Goal: Information Seeking & Learning: Learn about a topic

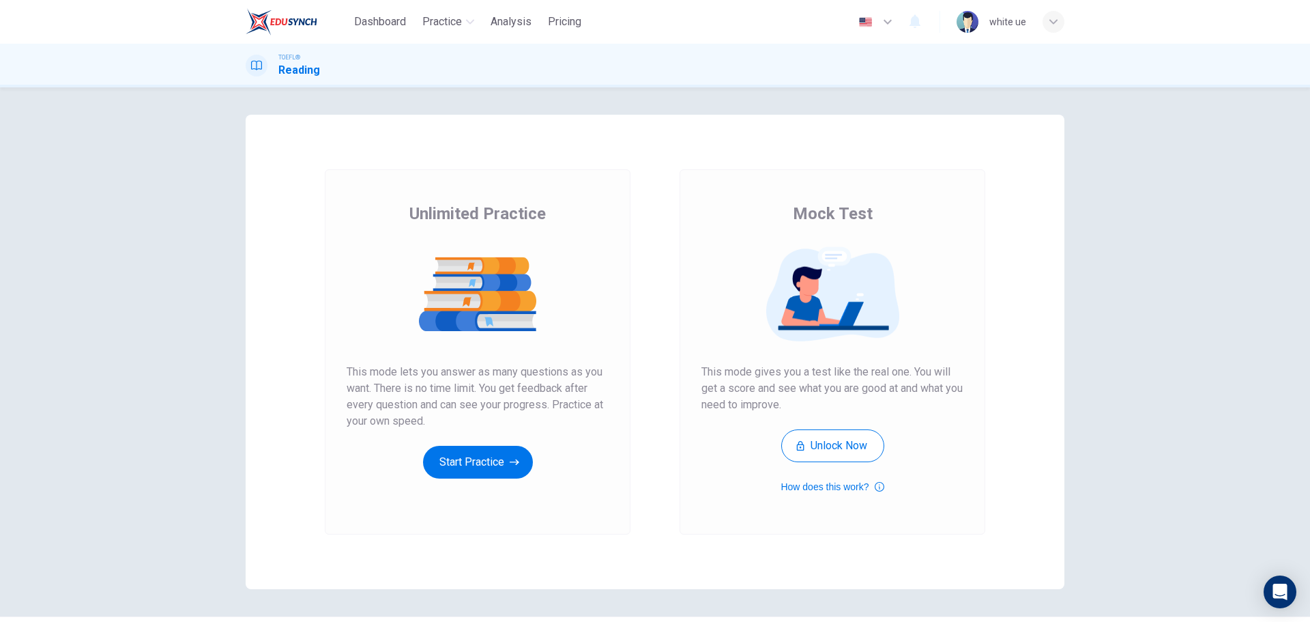
click at [515, 489] on div "Unlimited Practice This mode lets you answer as many questions as you want. The…" at bounding box center [478, 351] width 306 height 365
click at [496, 466] on button "Start Practice" at bounding box center [478, 462] width 110 height 33
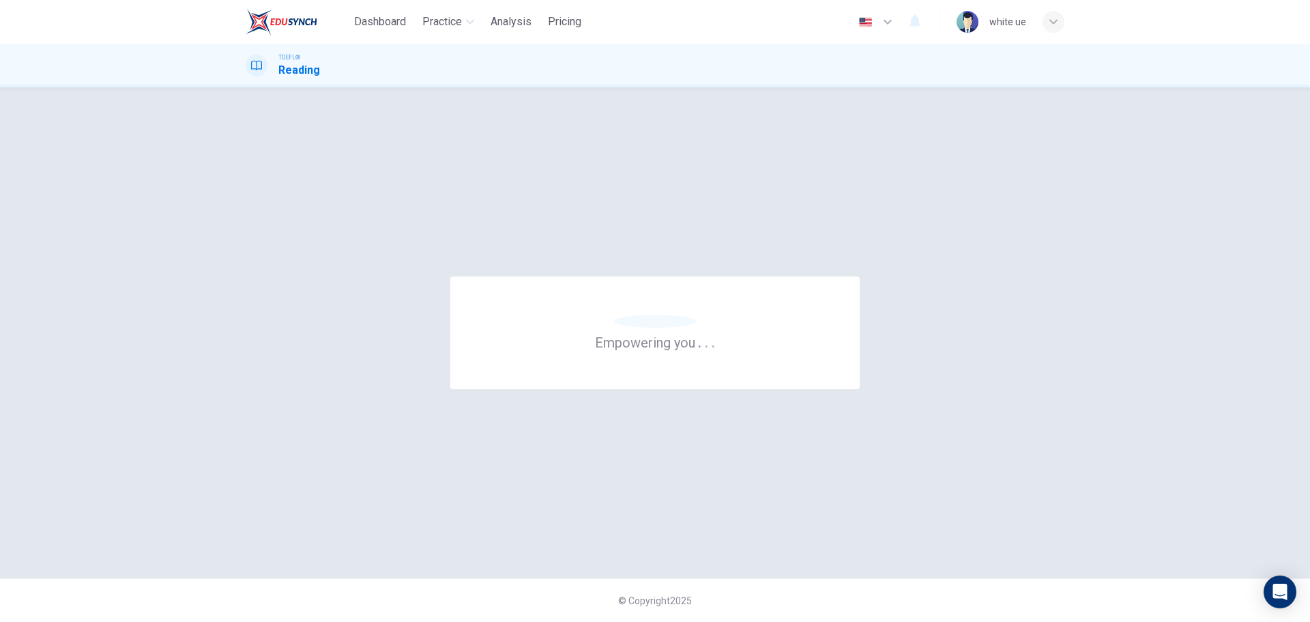
drag, startPoint x: 599, startPoint y: 350, endPoint x: 715, endPoint y: 343, distance: 115.6
click at [716, 343] on h6 "Empowering you . . ." at bounding box center [655, 342] width 121 height 18
drag, startPoint x: 691, startPoint y: 343, endPoint x: 661, endPoint y: 345, distance: 30.7
click at [661, 345] on h6 "Empowering you . . ." at bounding box center [655, 342] width 121 height 18
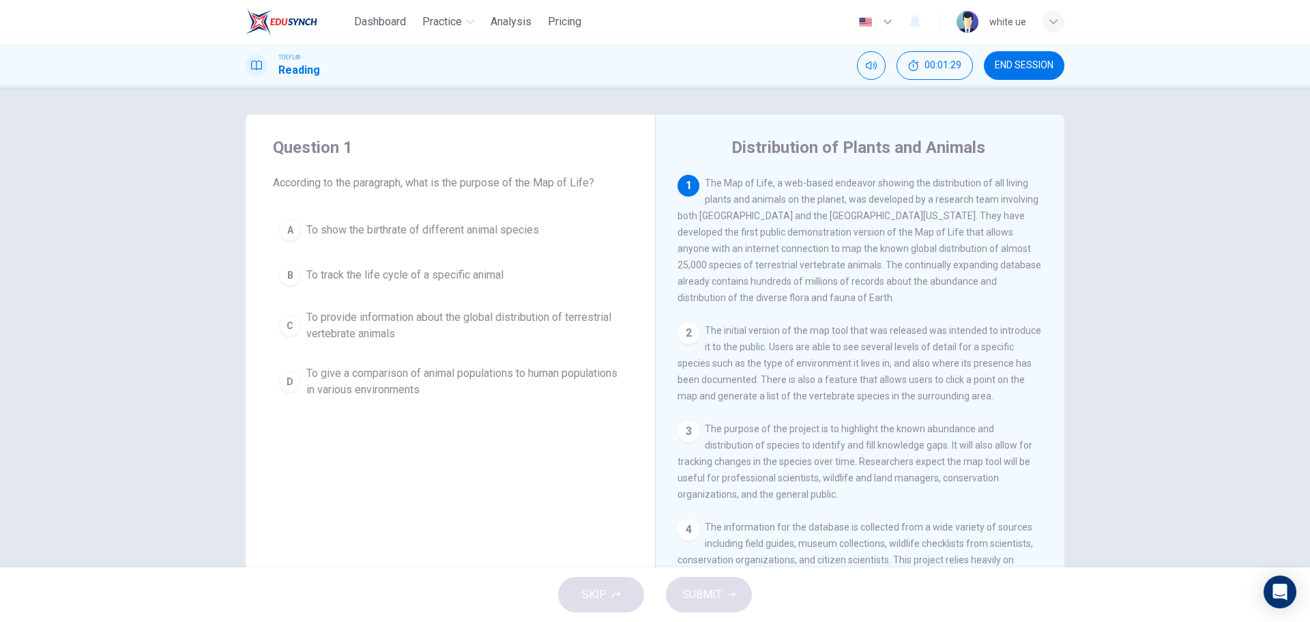
drag, startPoint x: 867, startPoint y: 177, endPoint x: 1017, endPoint y: 185, distance: 149.7
click at [1017, 185] on span "The Map of Life, a web-based endeavor showing the distribution of all living pl…" at bounding box center [860, 240] width 364 height 126
click at [401, 315] on span "To provide information about the global distribution of terrestrial vertebrate …" at bounding box center [463, 325] width 315 height 33
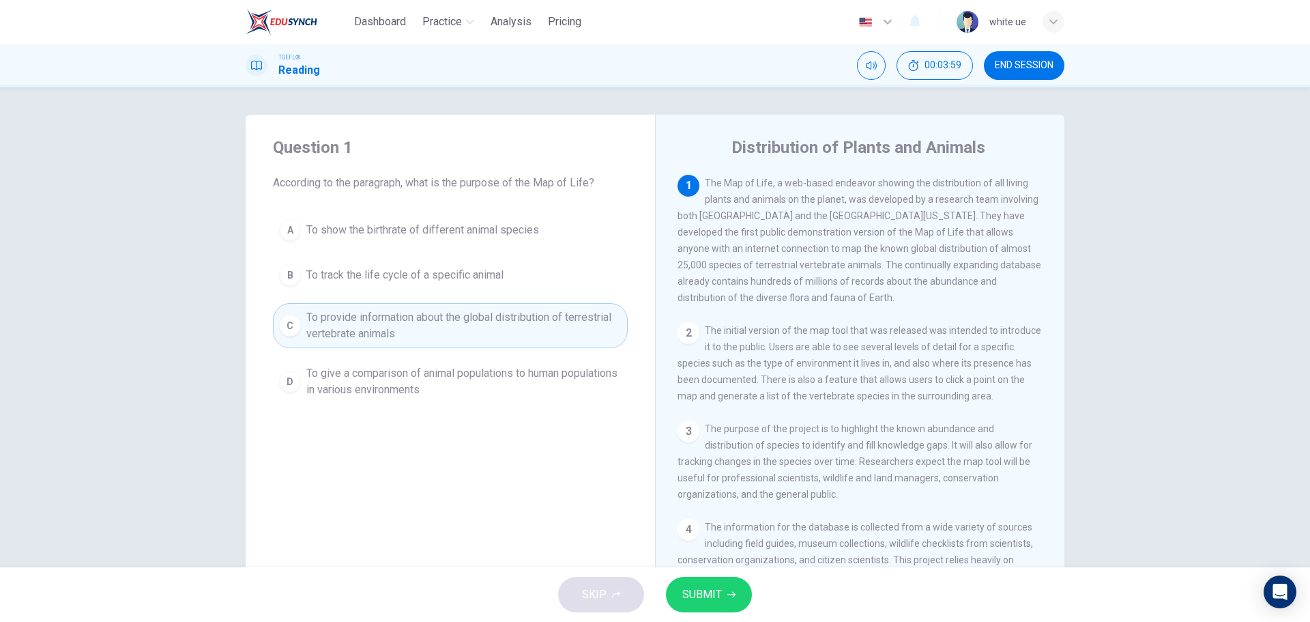
drag, startPoint x: 429, startPoint y: 195, endPoint x: 560, endPoint y: 196, distance: 130.4
click at [560, 196] on div "Question 1 According to the paragraph, what is the purpose of the Map of Life? …" at bounding box center [451, 270] width 410 height 311
drag, startPoint x: 880, startPoint y: 185, endPoint x: 1010, endPoint y: 188, distance: 129.7
click at [1010, 188] on span "The Map of Life, a web-based endeavor showing the distribution of all living pl…" at bounding box center [860, 240] width 364 height 126
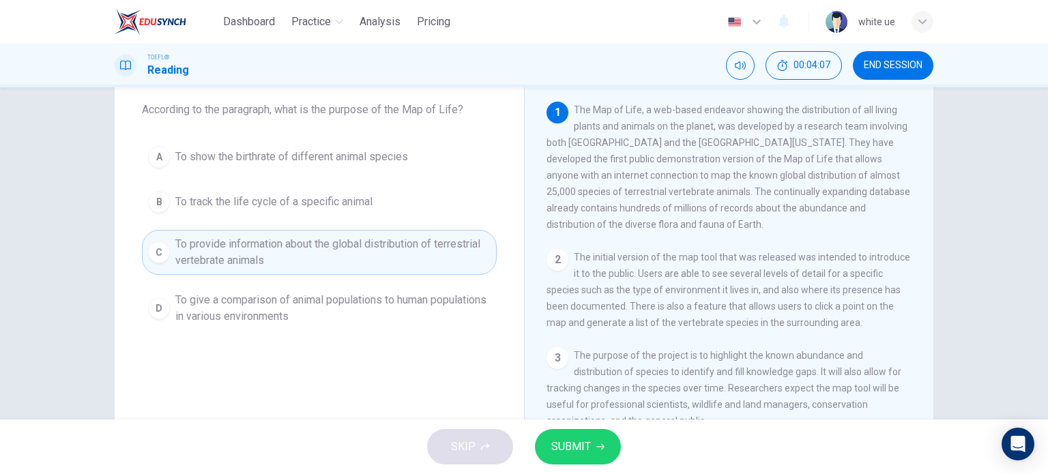
scroll to position [68, 0]
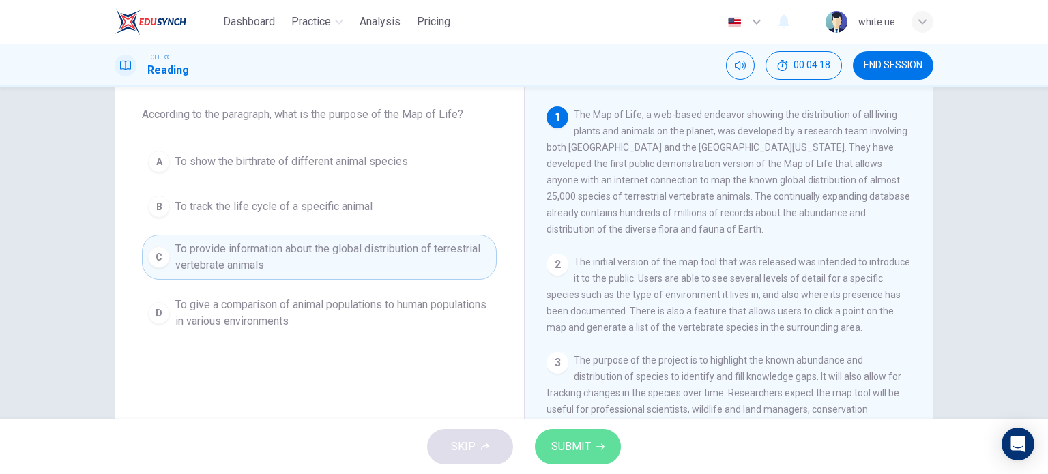
click at [584, 440] on span "SUBMIT" at bounding box center [571, 446] width 40 height 19
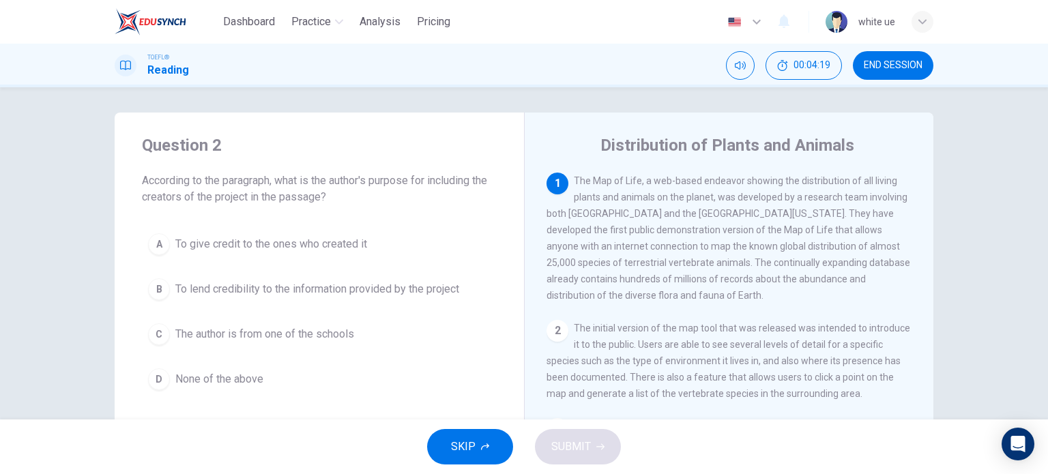
scroll to position [0, 0]
drag, startPoint x: 150, startPoint y: 197, endPoint x: 384, endPoint y: 205, distance: 234.2
click at [384, 205] on span "According to the paragraph, what is the author's purpose for including the crea…" at bounding box center [319, 191] width 355 height 33
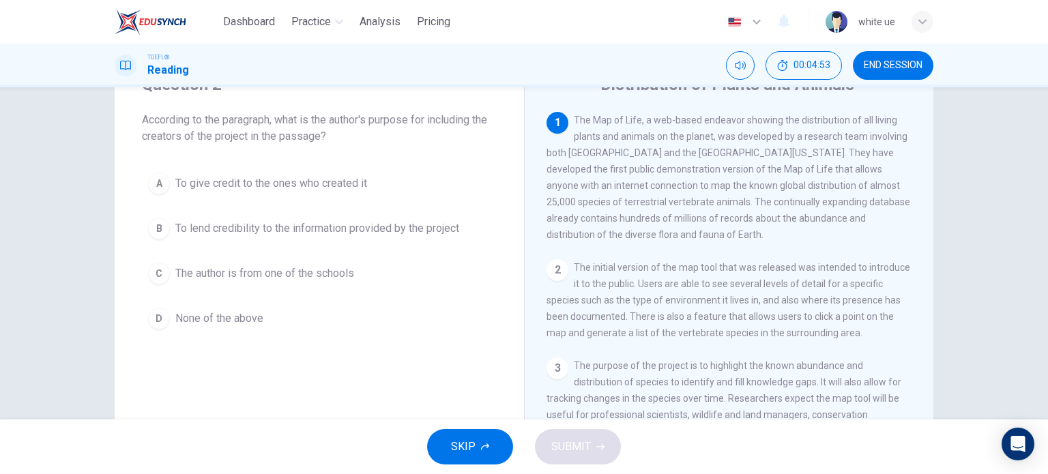
scroll to position [68, 0]
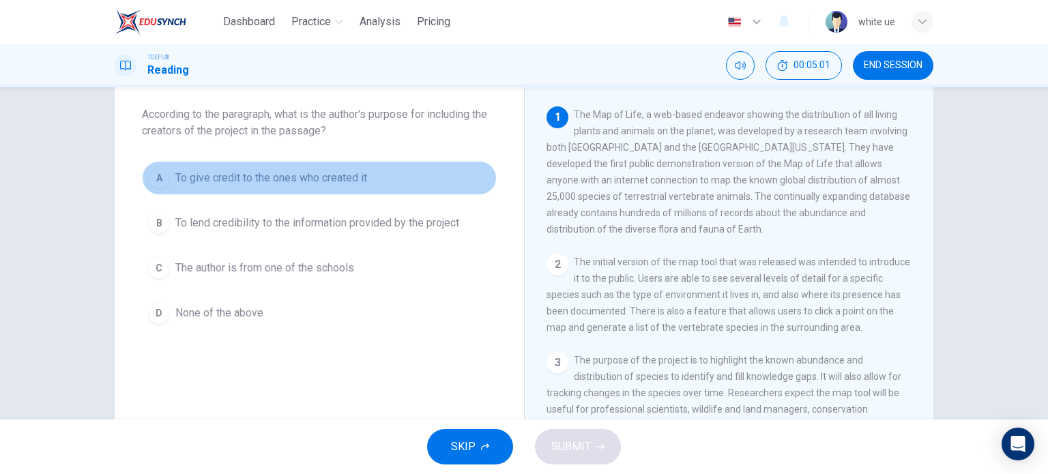
click at [246, 177] on span "To give credit to the ones who created it" at bounding box center [271, 178] width 192 height 16
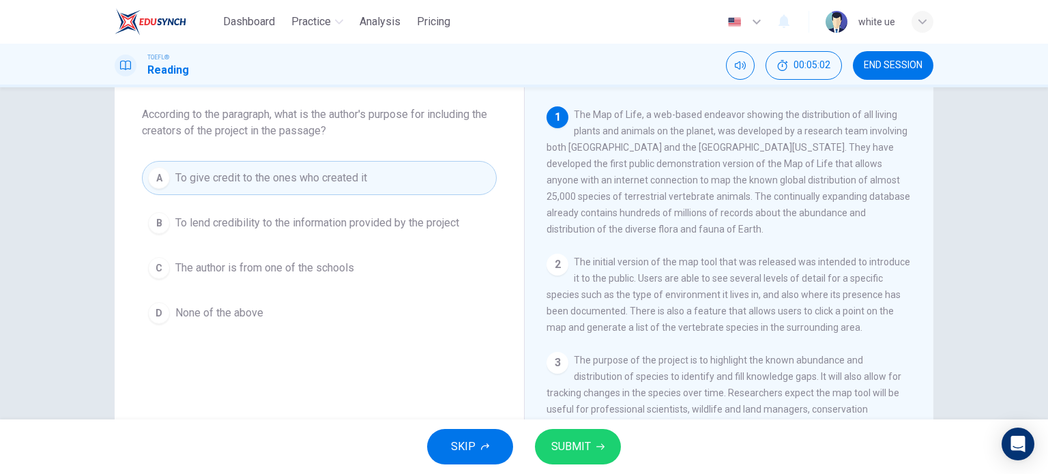
click at [578, 444] on span "SUBMIT" at bounding box center [571, 446] width 40 height 19
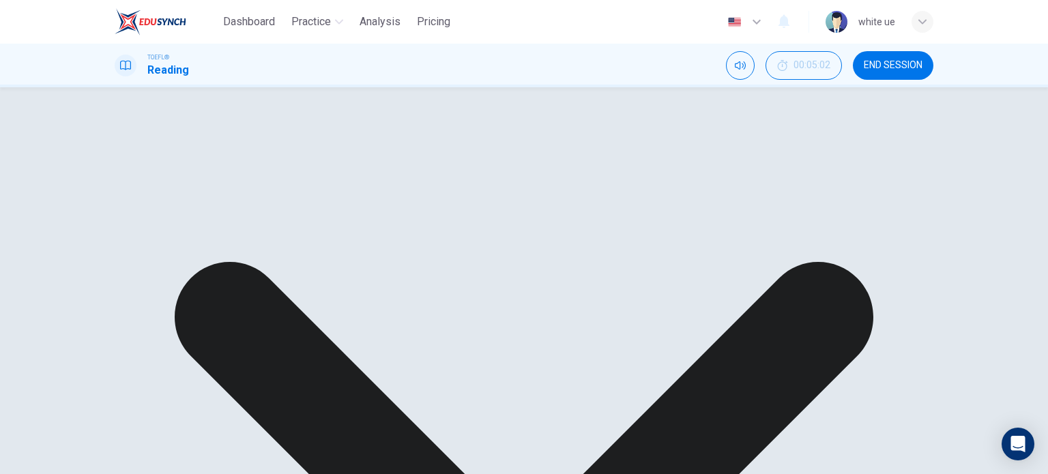
click at [336, 207] on div "A To give credit to the ones who created it B To lend credibility to the inform…" at bounding box center [319, 226] width 355 height 131
drag, startPoint x: 248, startPoint y: 222, endPoint x: 401, endPoint y: 222, distance: 152.9
click at [401, 222] on div "A To give credit to the ones who created it B To lend credibility to the inform…" at bounding box center [319, 226] width 355 height 131
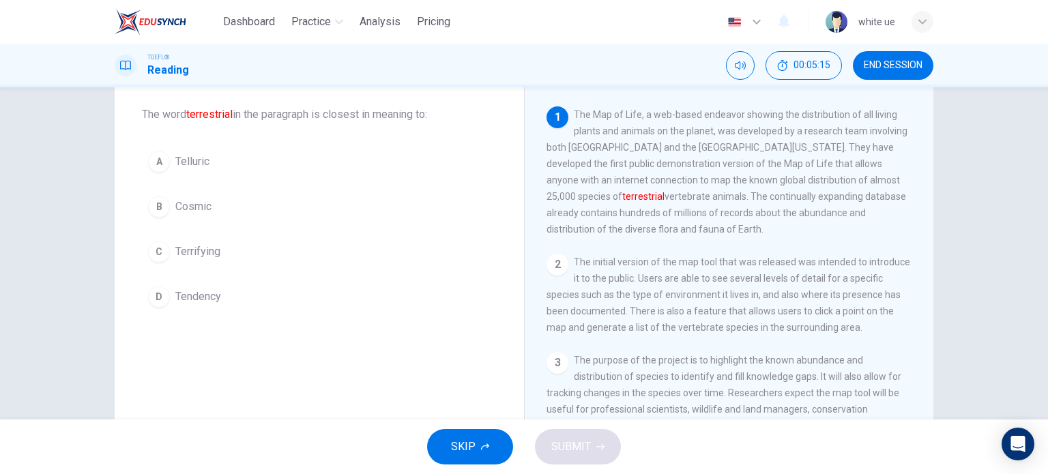
click at [199, 158] on span "Telluric" at bounding box center [192, 162] width 34 height 16
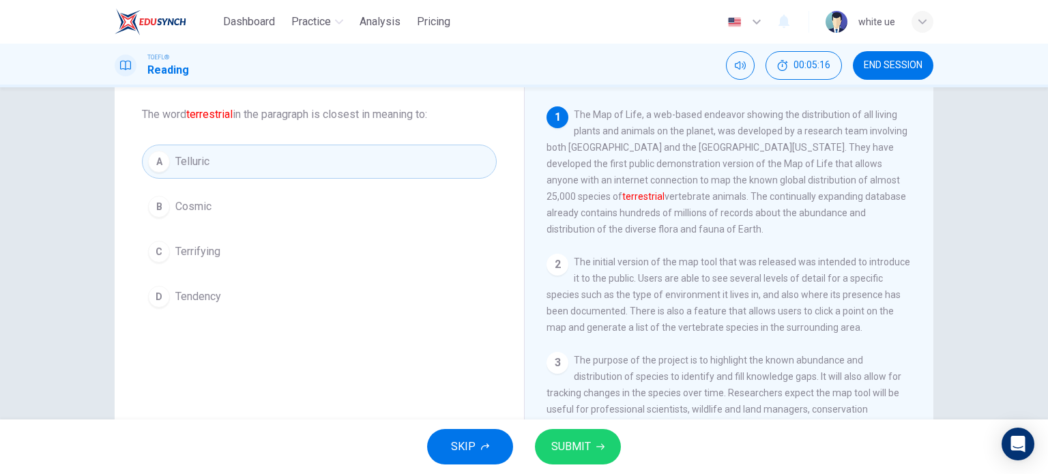
click at [571, 442] on span "SUBMIT" at bounding box center [571, 446] width 40 height 19
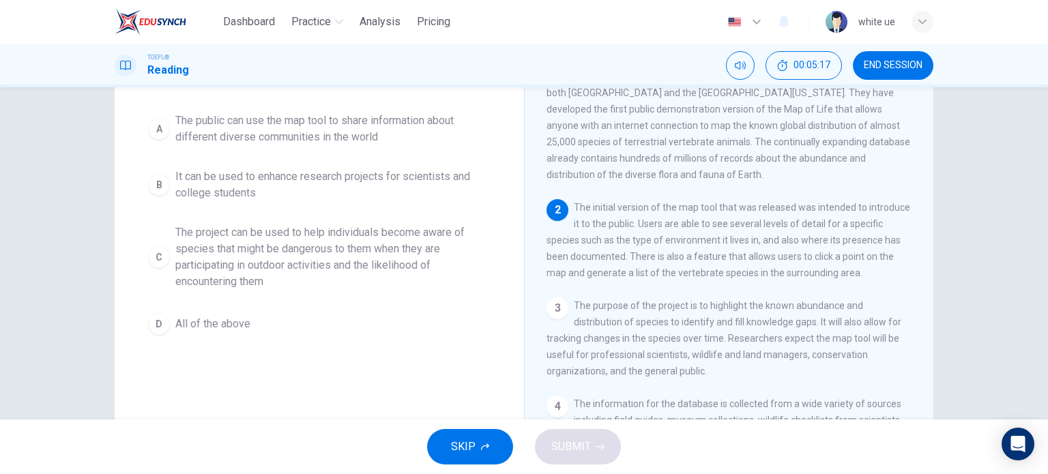
scroll to position [60, 0]
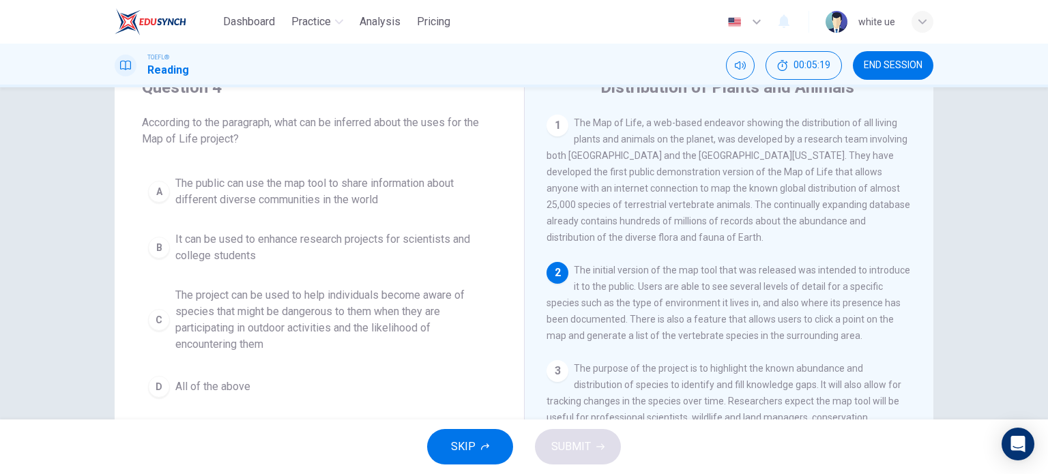
click at [883, 70] on span "END SESSION" at bounding box center [893, 65] width 59 height 11
